Goal: Navigation & Orientation: Find specific page/section

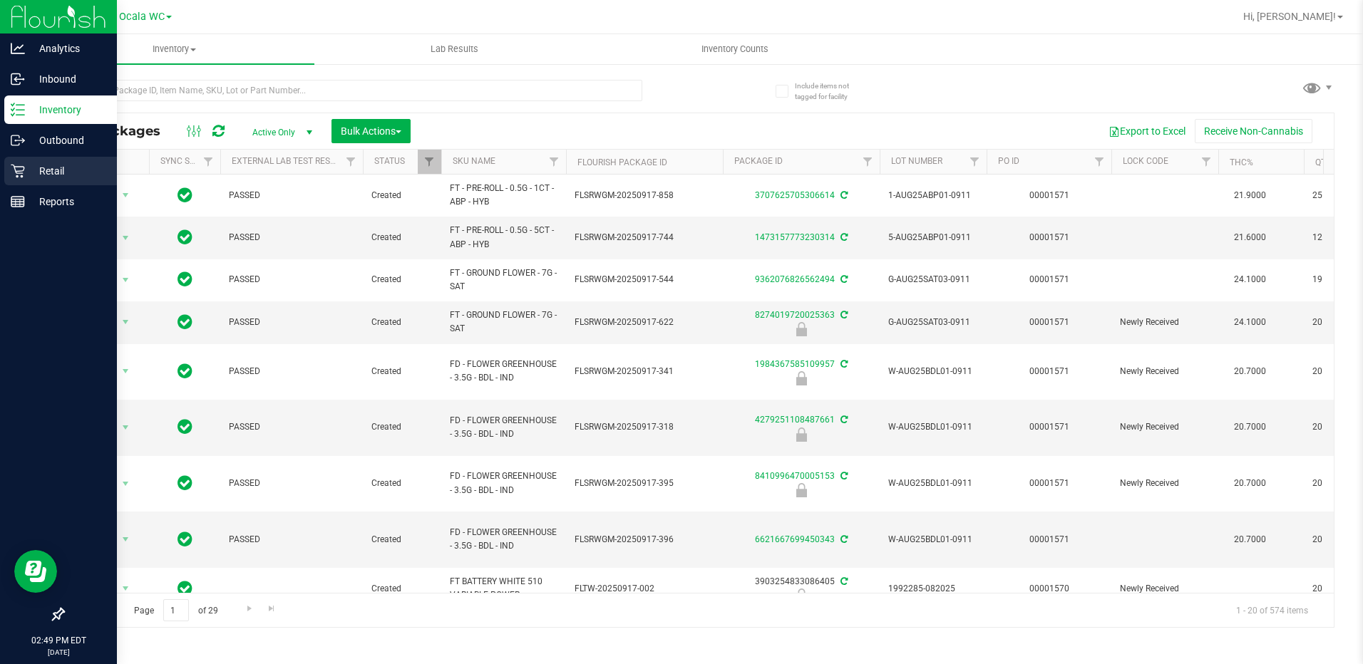
click at [53, 176] on p "Retail" at bounding box center [68, 171] width 86 height 17
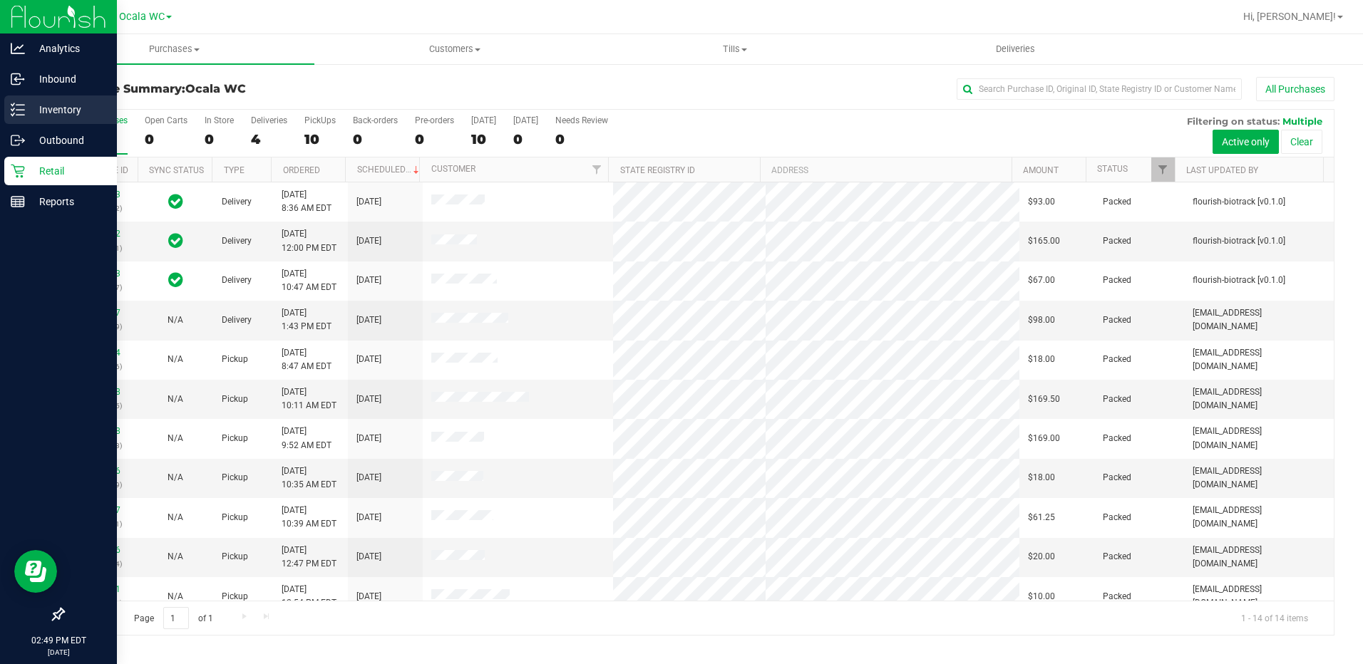
click at [29, 115] on p "Inventory" at bounding box center [68, 109] width 86 height 17
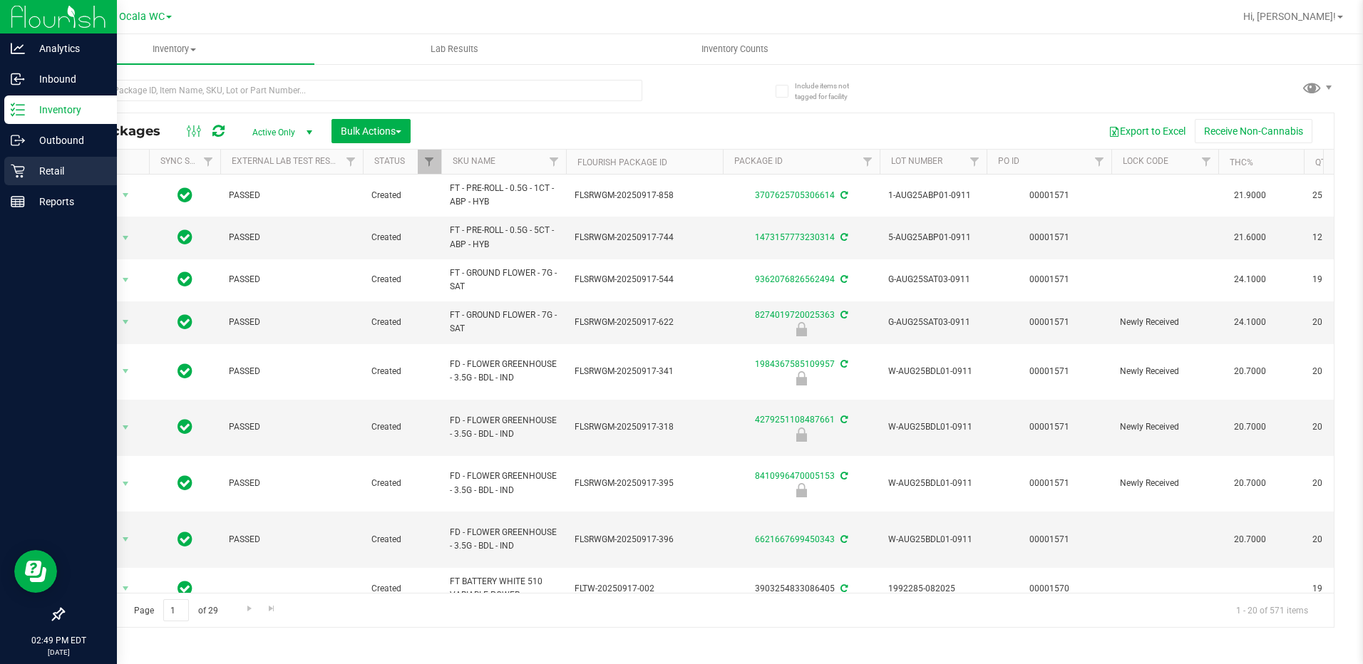
click at [51, 177] on p "Retail" at bounding box center [68, 171] width 86 height 17
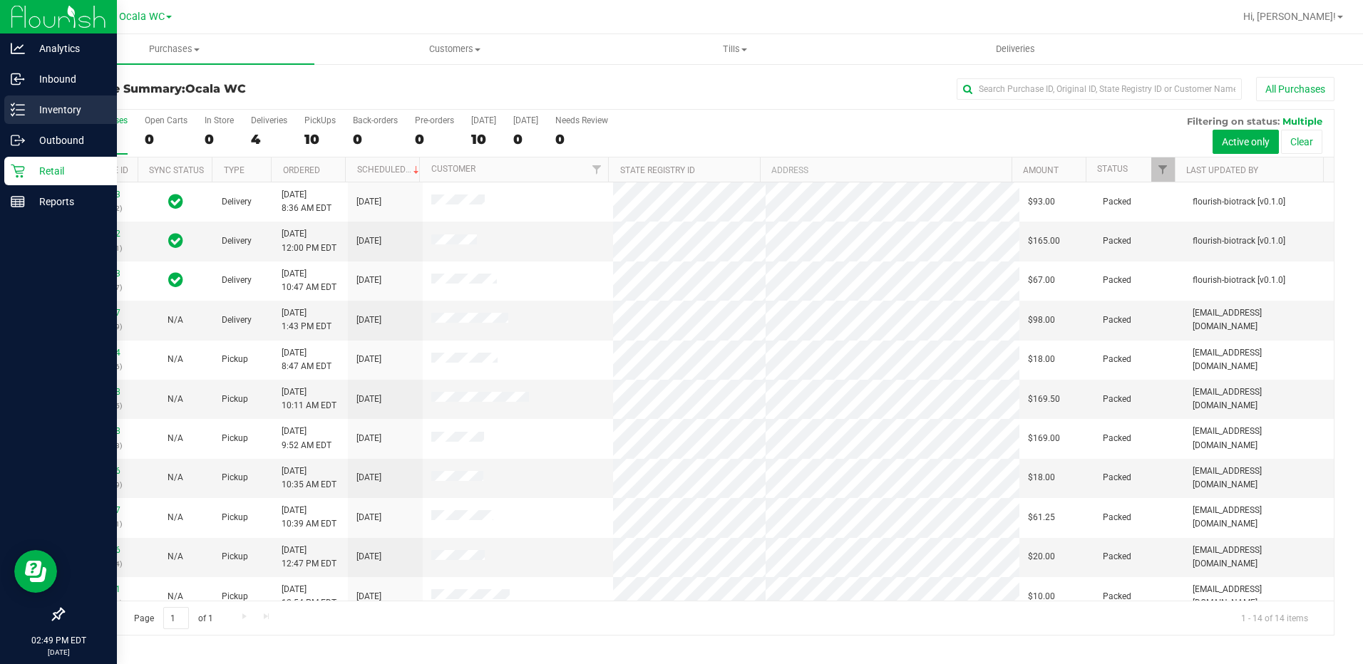
click at [48, 115] on p "Inventory" at bounding box center [68, 109] width 86 height 17
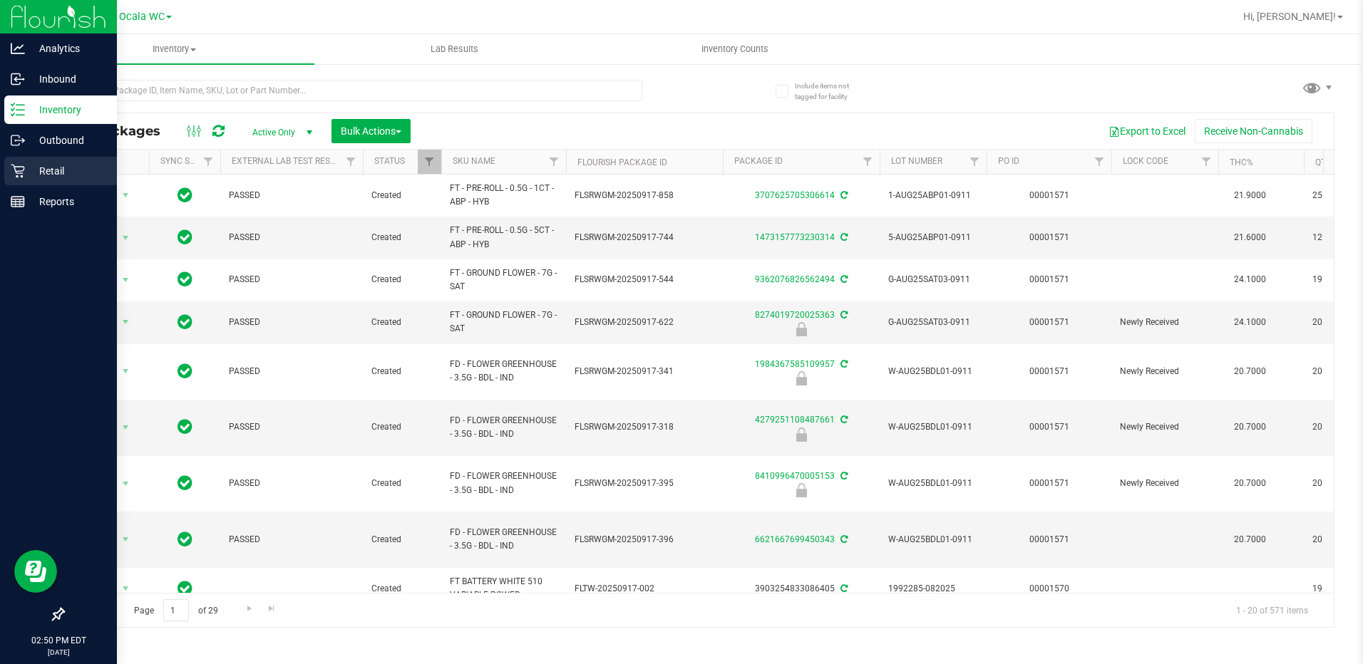
click at [43, 174] on p "Retail" at bounding box center [68, 171] width 86 height 17
